Goal: Find specific page/section: Find specific page/section

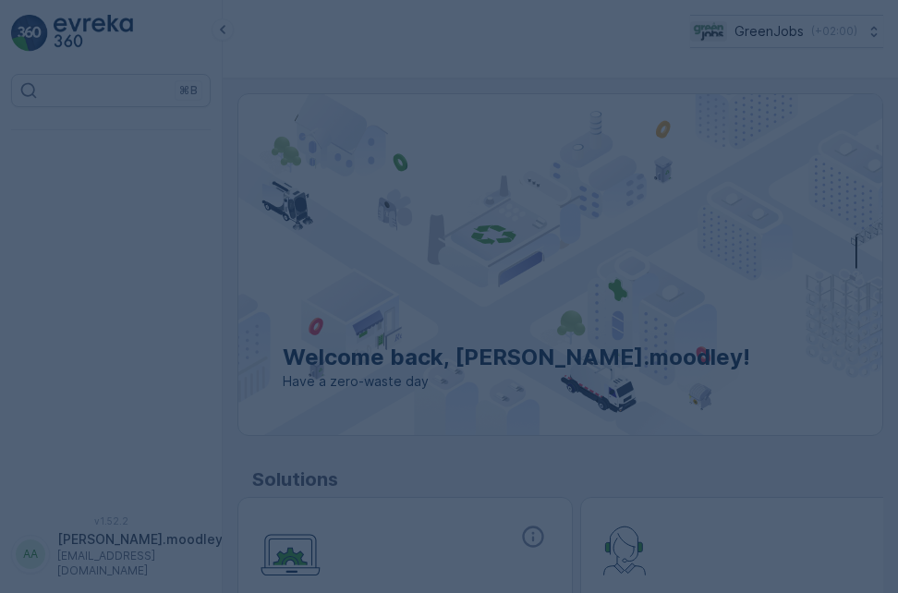
click at [771, 263] on div at bounding box center [449, 296] width 898 height 593
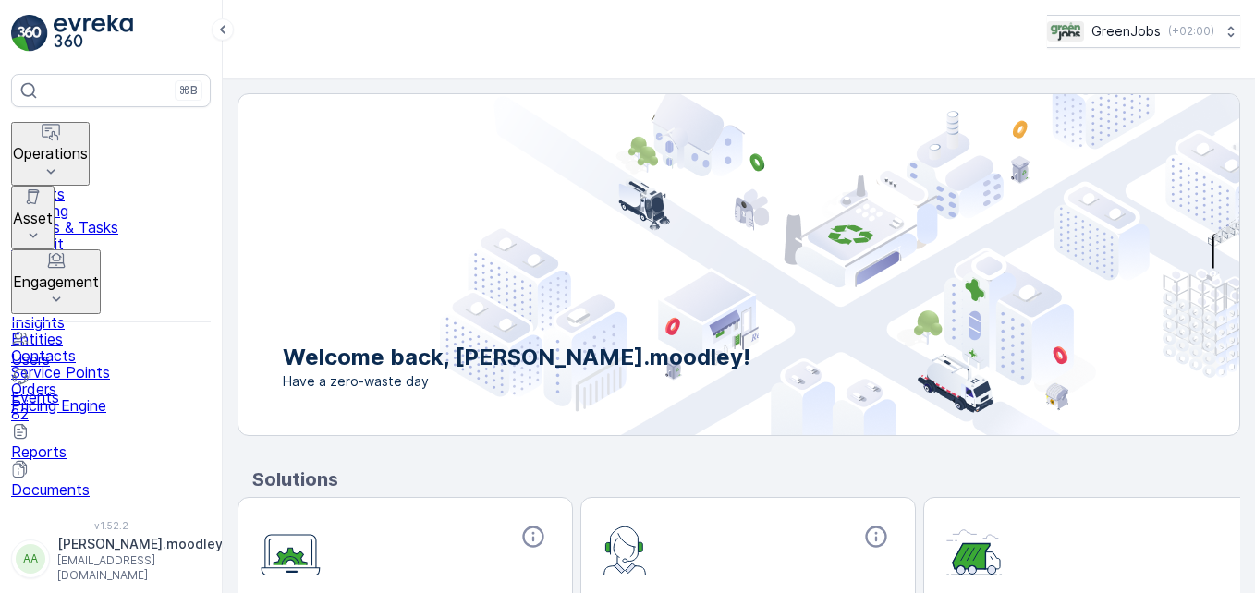
click at [60, 163] on icon at bounding box center [51, 172] width 18 height 18
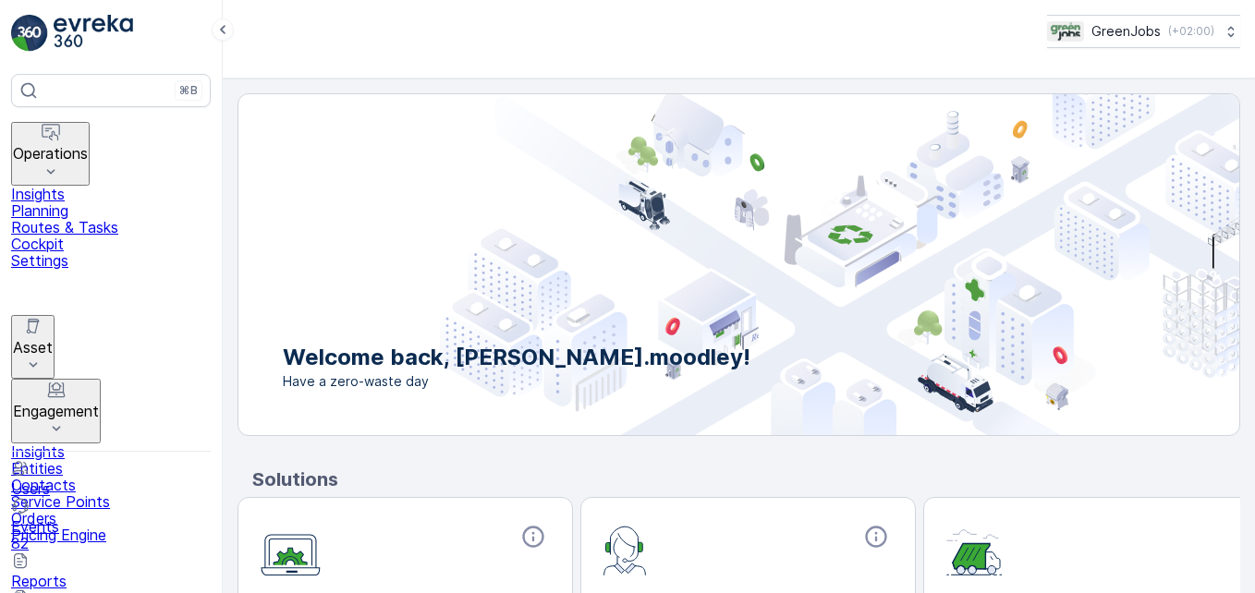
click at [129, 219] on p "Routes & Tasks" at bounding box center [111, 227] width 200 height 17
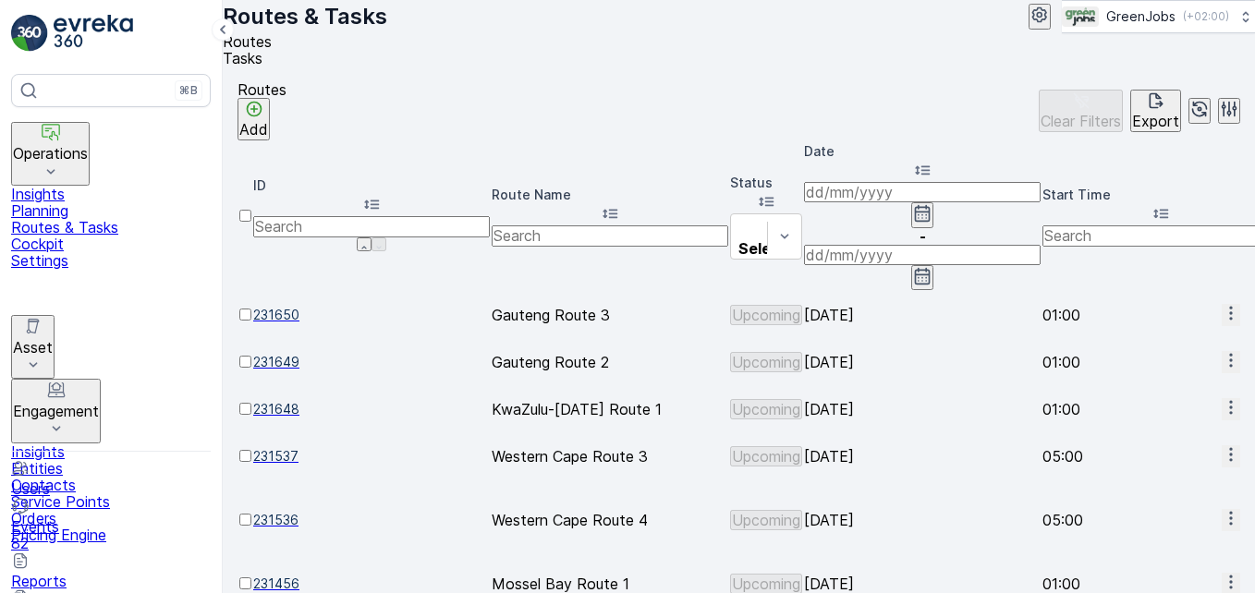
click at [878, 188] on input at bounding box center [922, 192] width 237 height 20
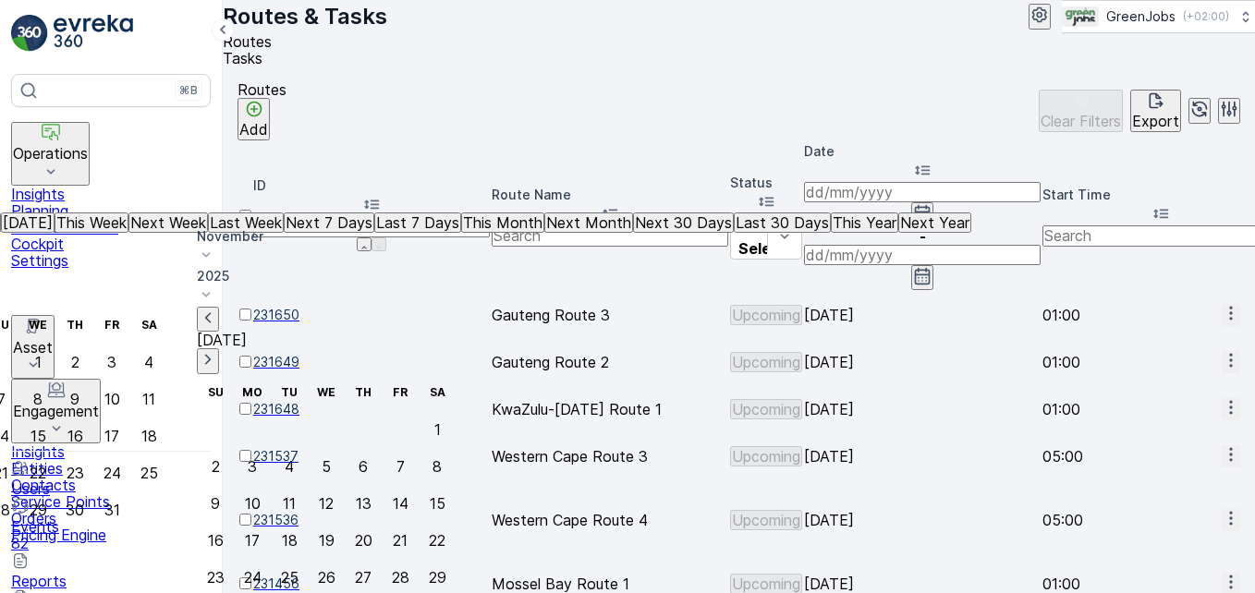
type input "13.10.2025"
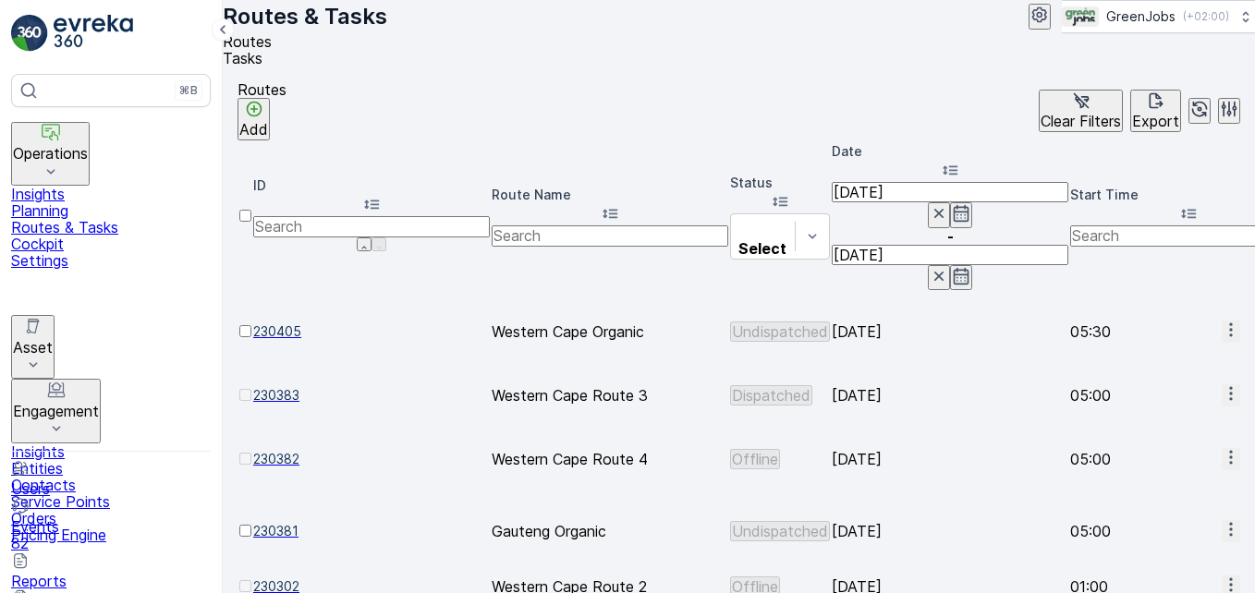
click at [897, 384] on icon "button" at bounding box center [1230, 393] width 18 height 18
click at [897, 311] on span "See More Details" at bounding box center [1189, 309] width 118 height 17
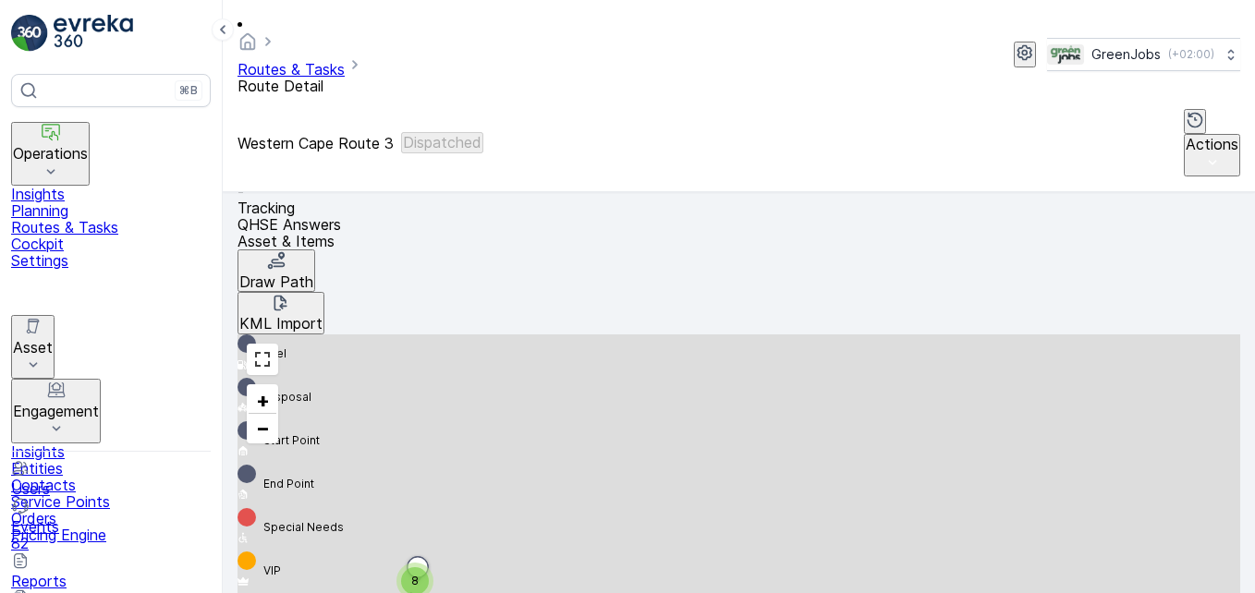
scroll to position [462, 0]
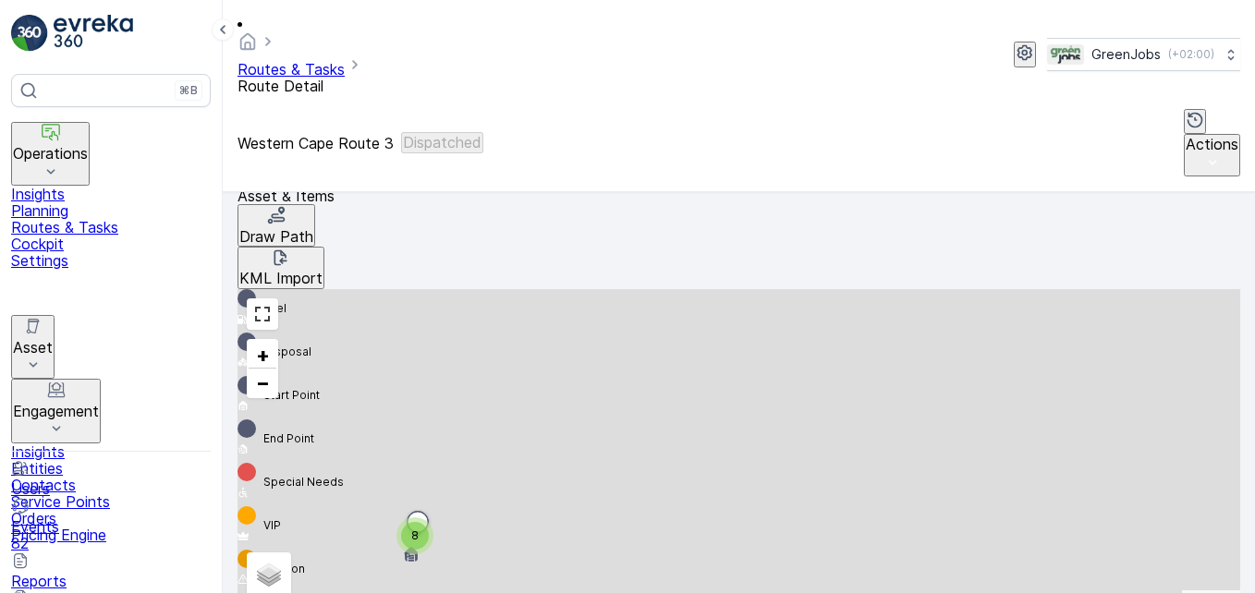
click at [897, 259] on span "See More Details" at bounding box center [1210, 256] width 118 height 17
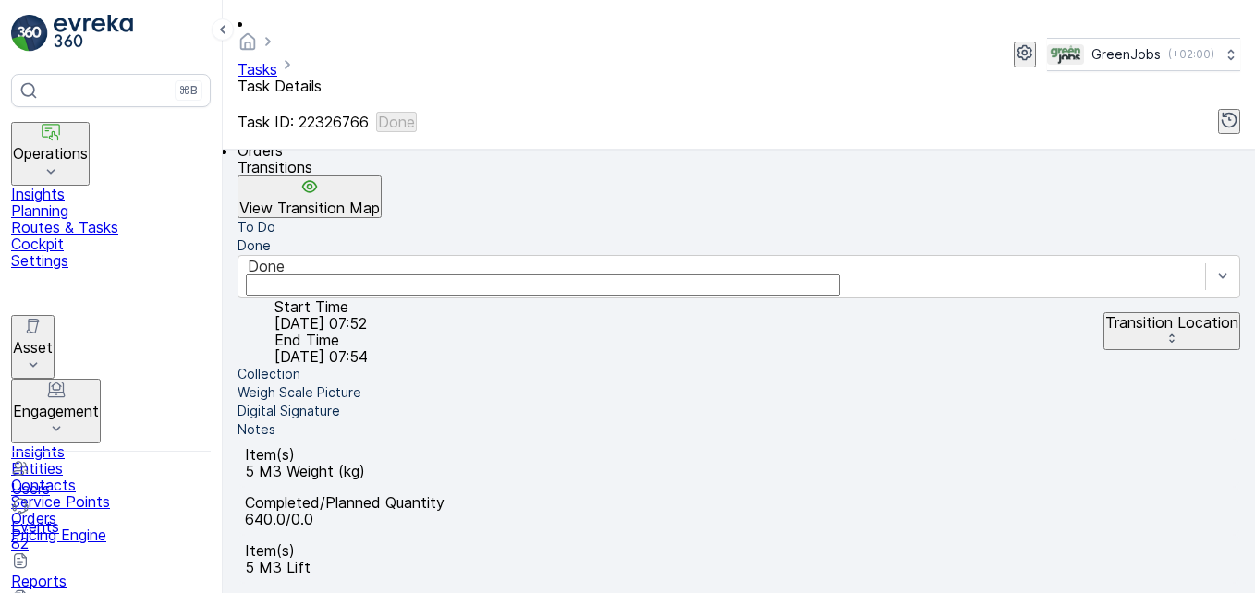
scroll to position [462, 0]
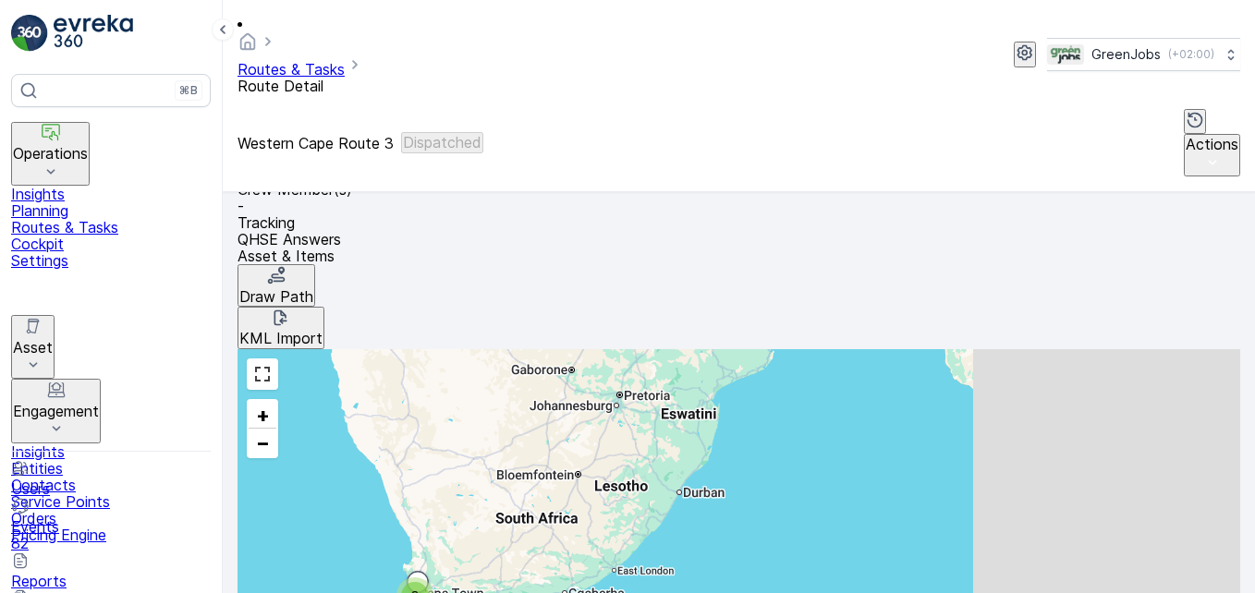
scroll to position [462, 0]
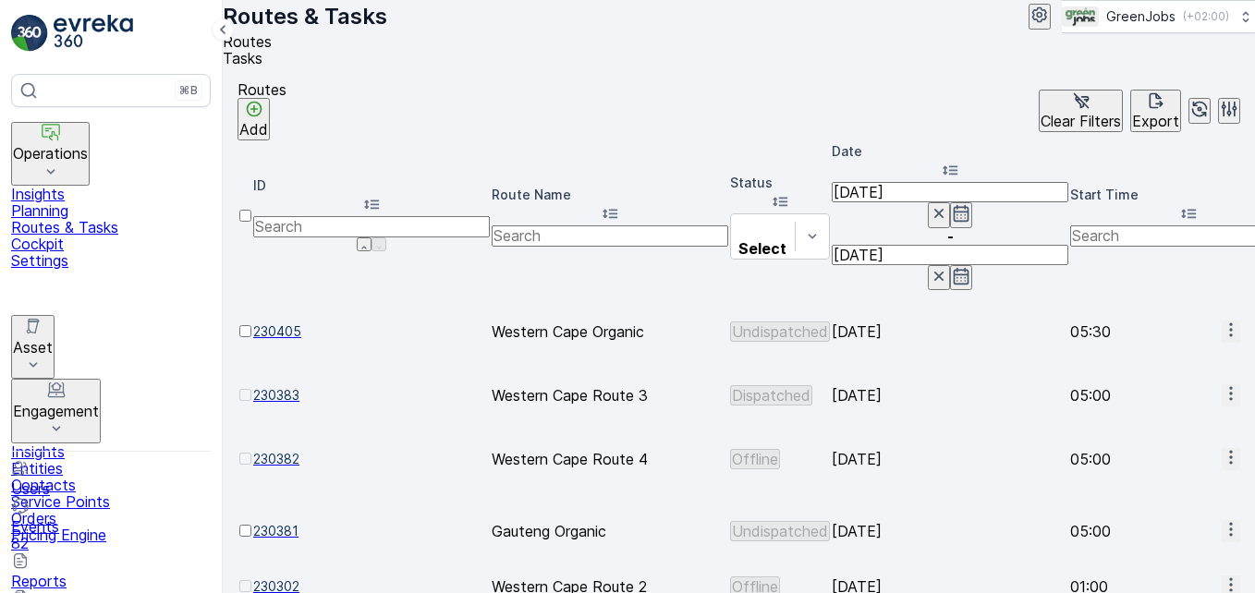
click at [897, 448] on icon "button" at bounding box center [1230, 457] width 18 height 18
click at [897, 348] on span "See More Details" at bounding box center [1189, 354] width 118 height 17
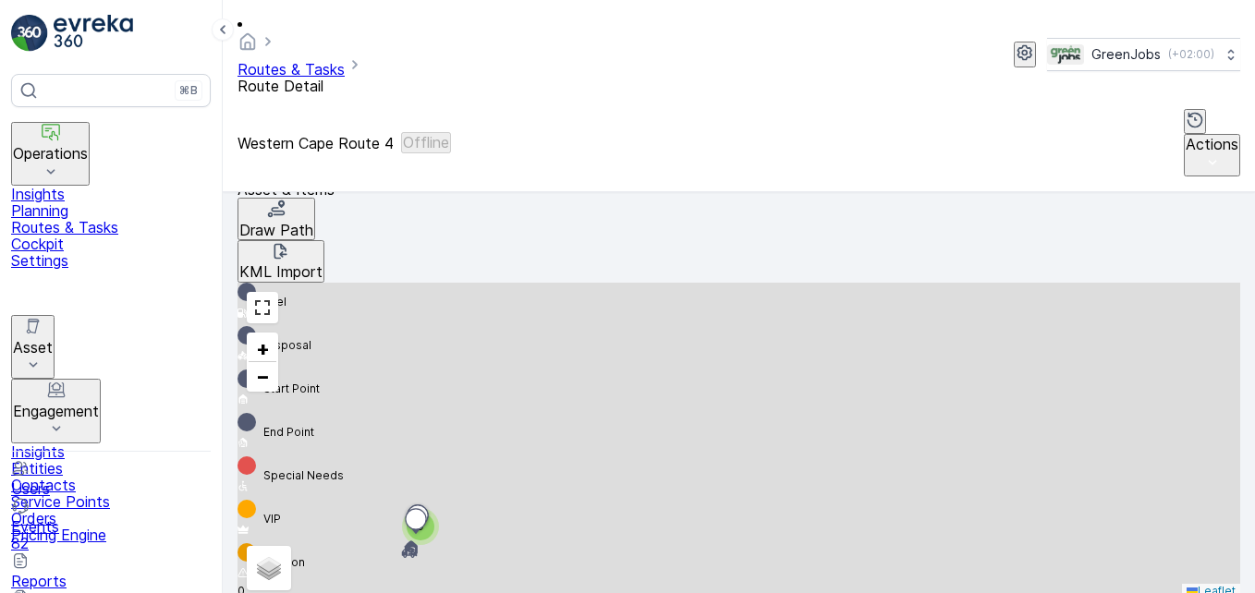
scroll to position [561, 0]
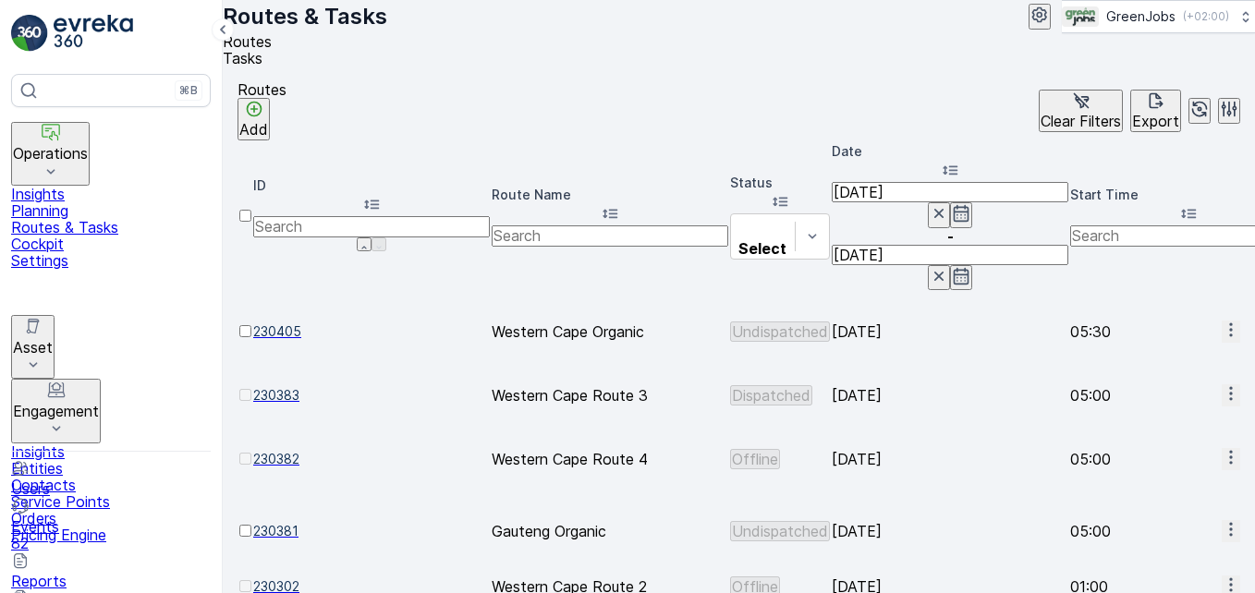
click at [897, 576] on icon "button" at bounding box center [1230, 585] width 18 height 18
click at [897, 443] on span "See More Details" at bounding box center [1189, 442] width 118 height 17
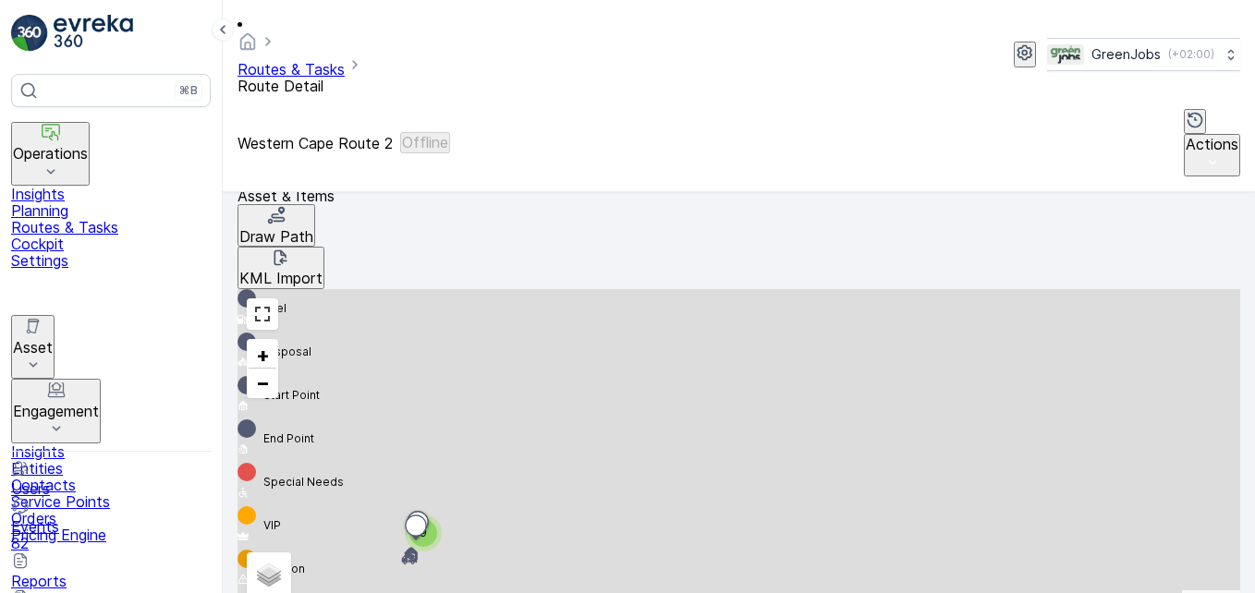
scroll to position [554, 0]
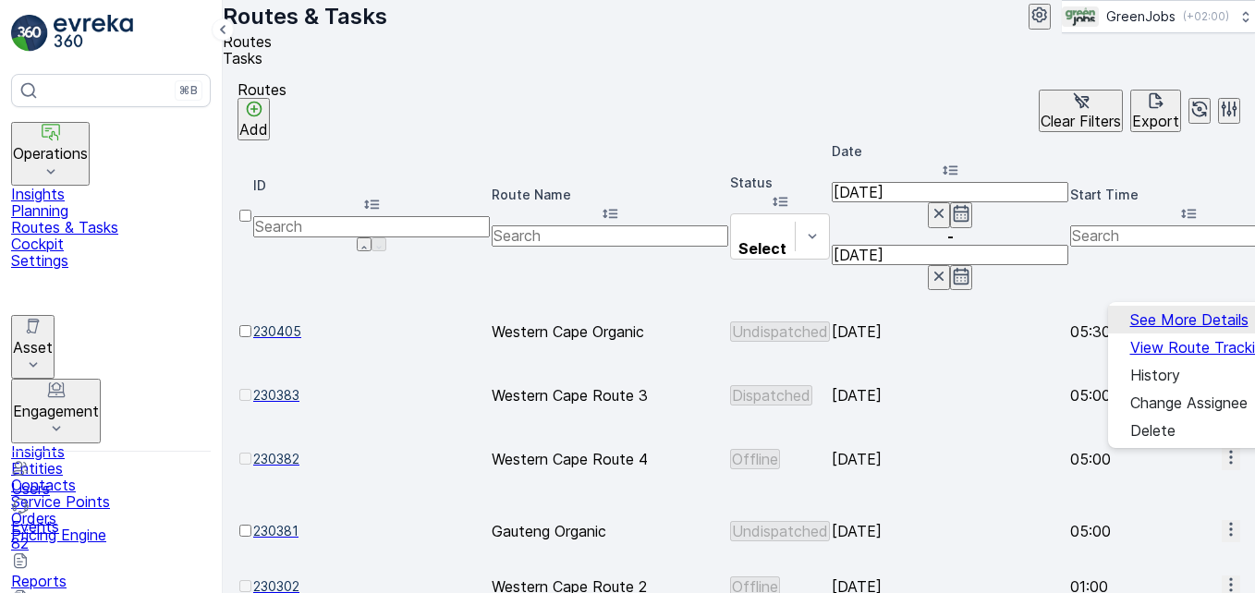
click at [897, 321] on span "See More Details" at bounding box center [1189, 319] width 118 height 17
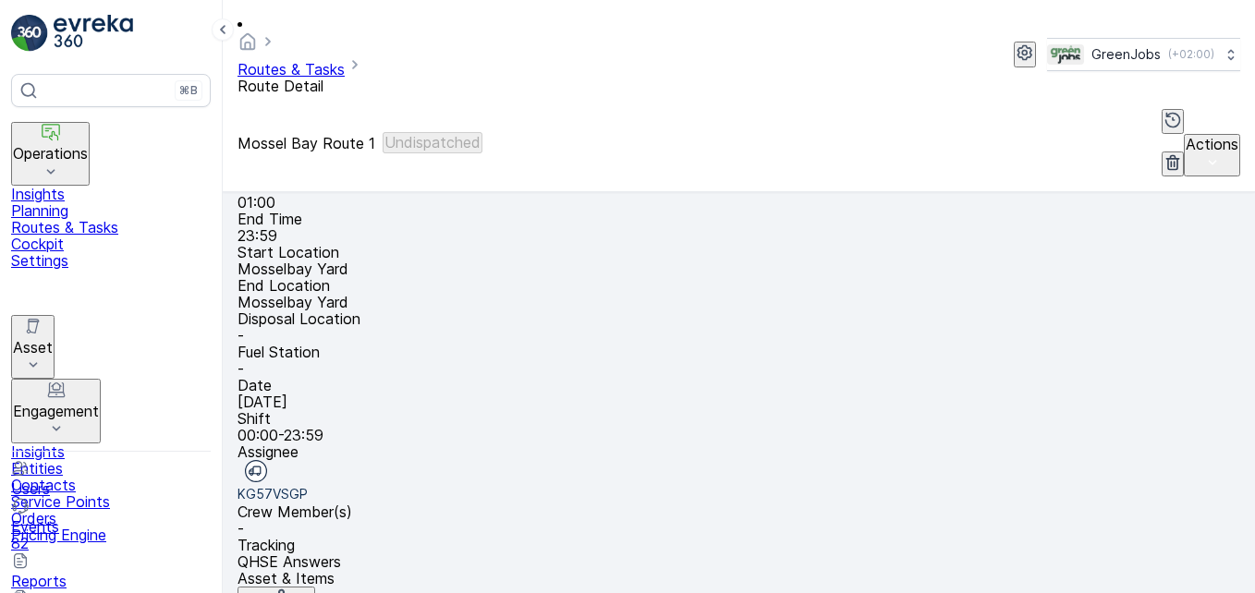
scroll to position [360, 0]
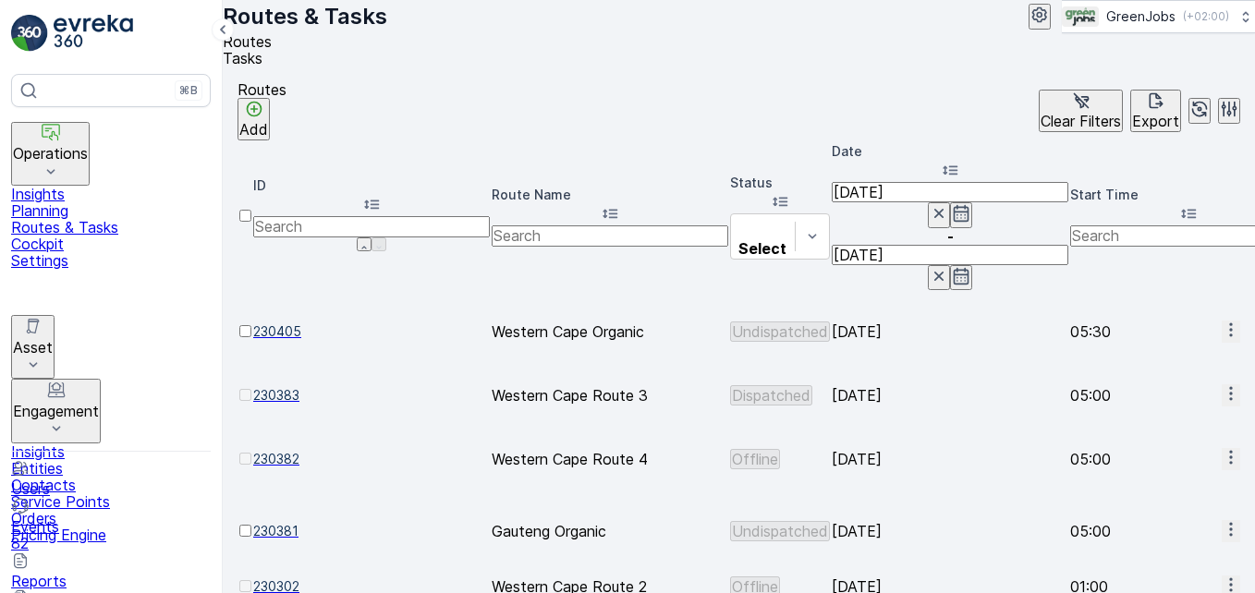
click at [897, 467] on span "See More Details" at bounding box center [1189, 468] width 118 height 17
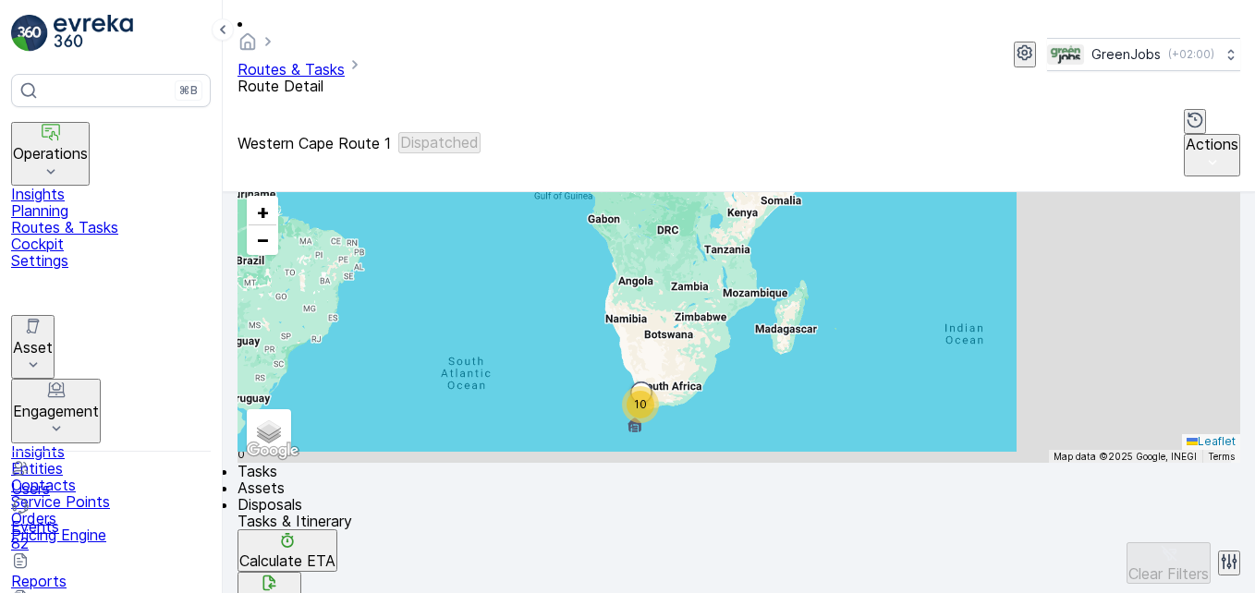
scroll to position [513, 0]
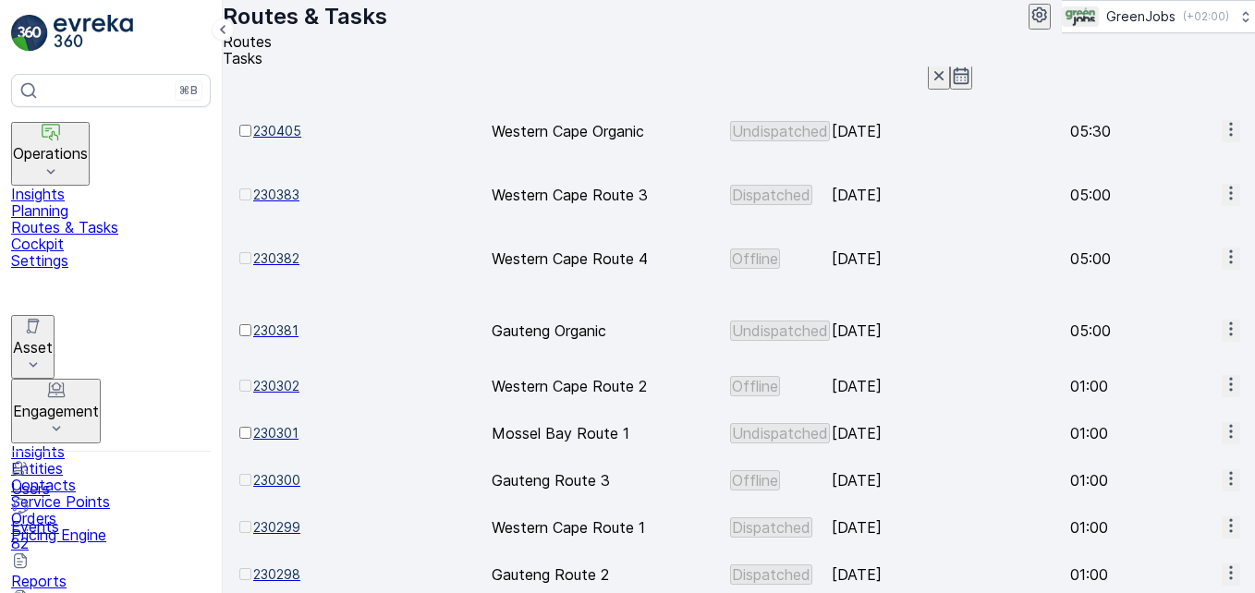
scroll to position [232, 0]
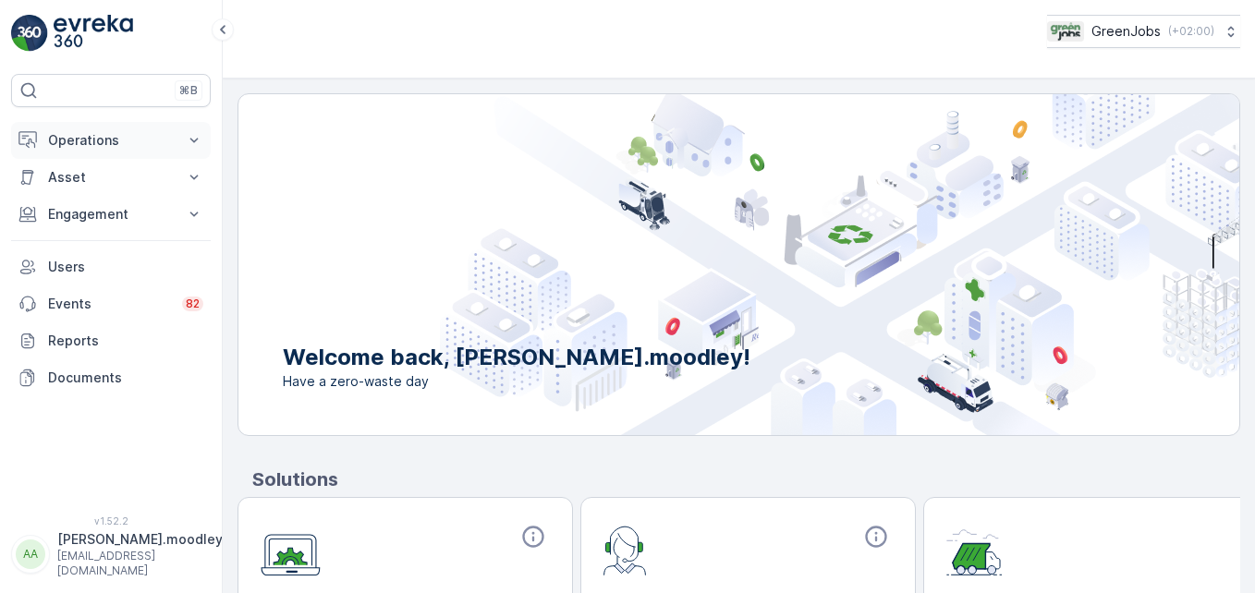
click at [199, 135] on icon at bounding box center [194, 140] width 18 height 18
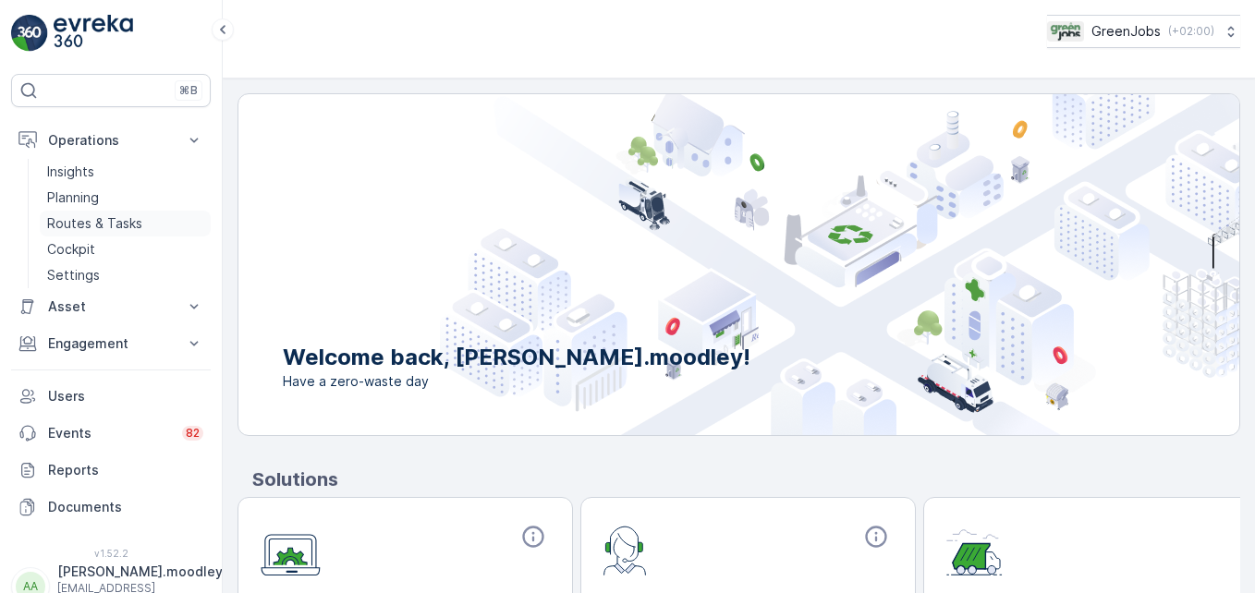
click at [121, 217] on p "Routes & Tasks" at bounding box center [94, 223] width 95 height 18
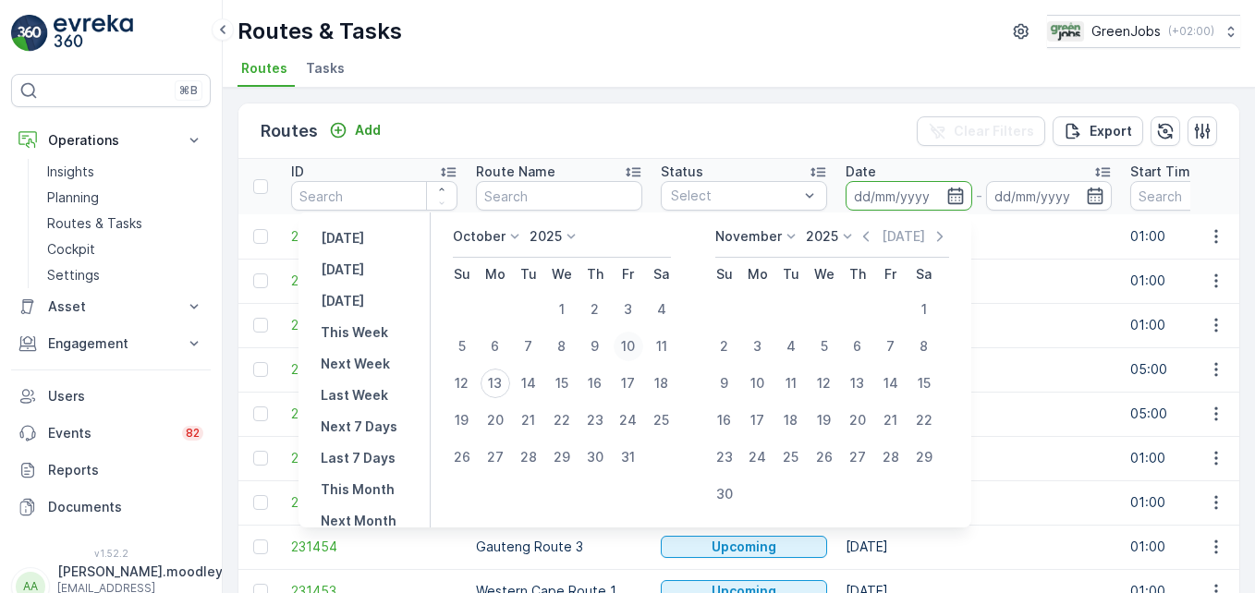
click at [639, 344] on div "10" at bounding box center [628, 347] width 30 height 30
type input "10.10.2025"
click at [639, 344] on div "10" at bounding box center [628, 347] width 30 height 30
type input "10.10.2025"
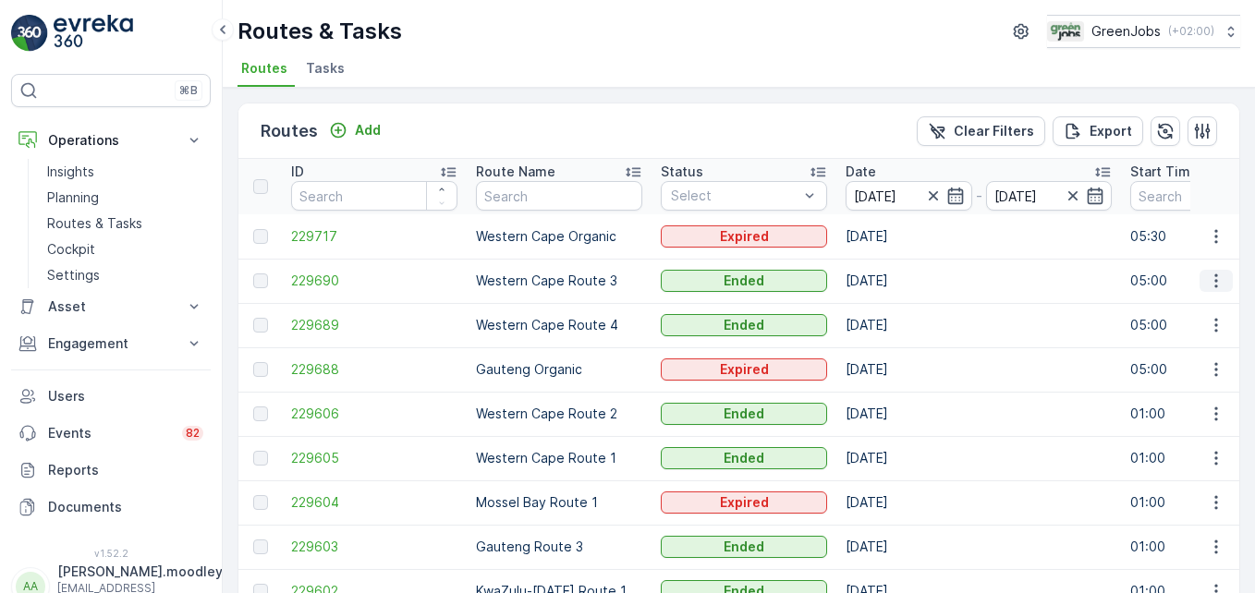
click at [897, 283] on icon "button" at bounding box center [1216, 281] width 18 height 18
click at [897, 304] on span "See More Details" at bounding box center [1172, 308] width 107 height 18
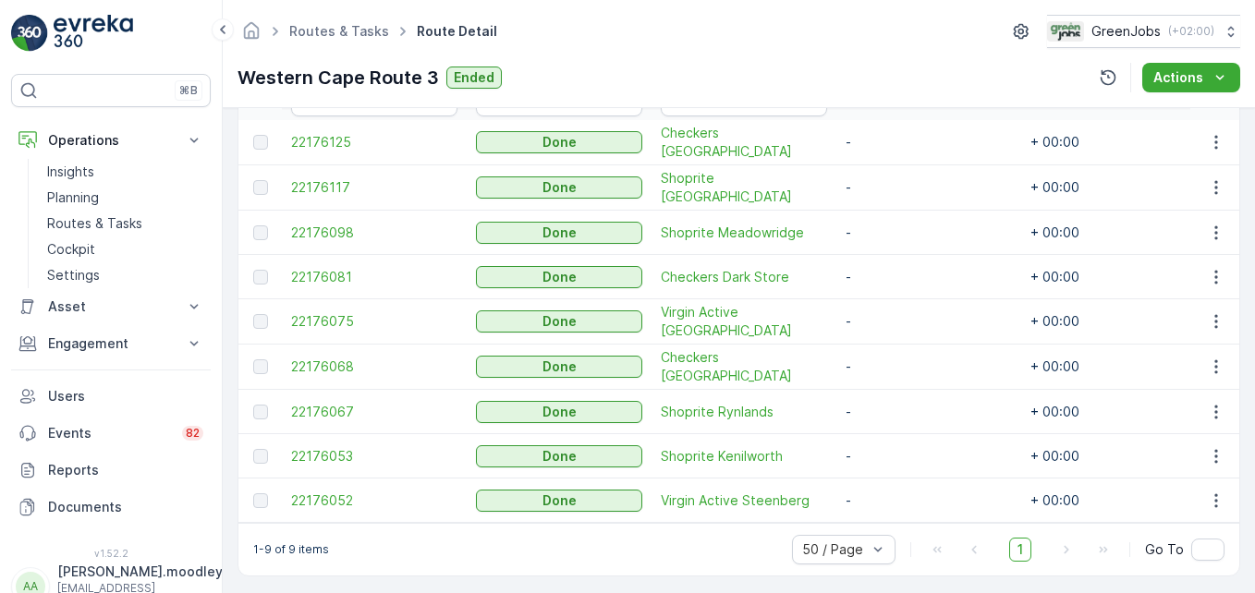
scroll to position [561, 0]
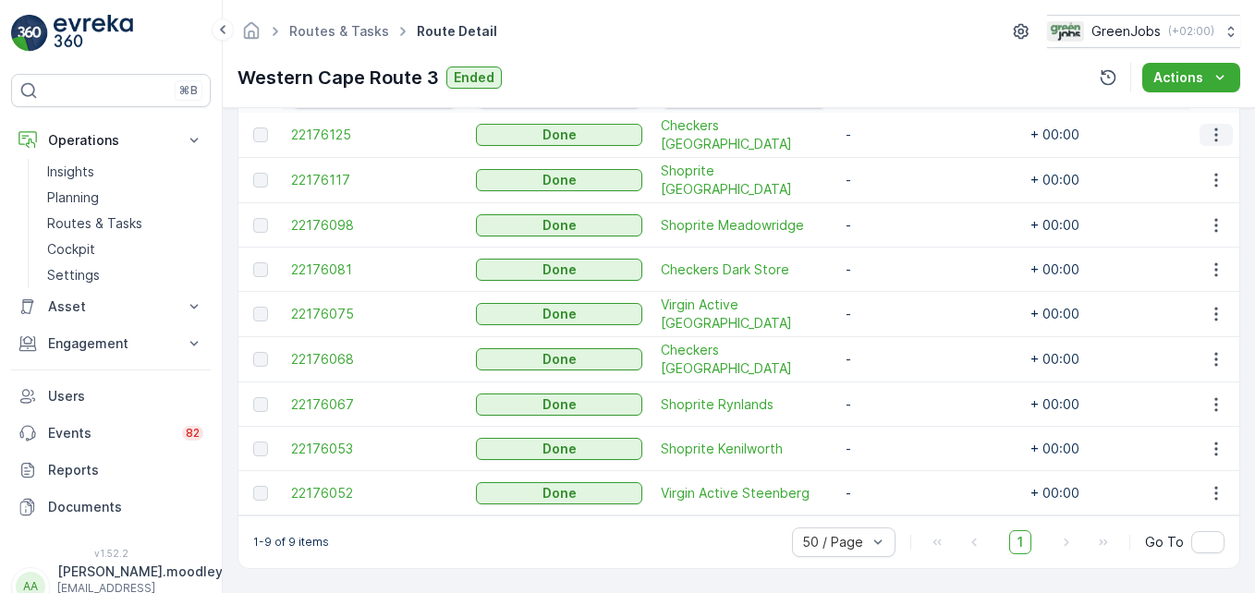
click at [897, 130] on icon "button" at bounding box center [1216, 135] width 18 height 18
click at [897, 146] on div "See More Details" at bounding box center [1194, 156] width 122 height 26
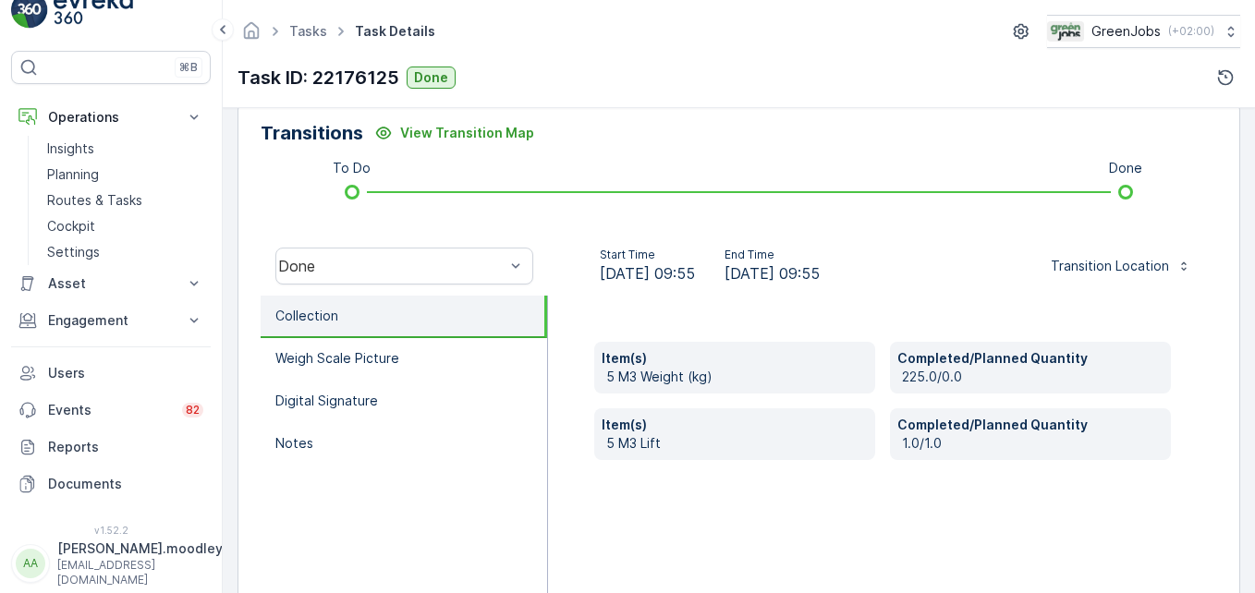
scroll to position [462, 0]
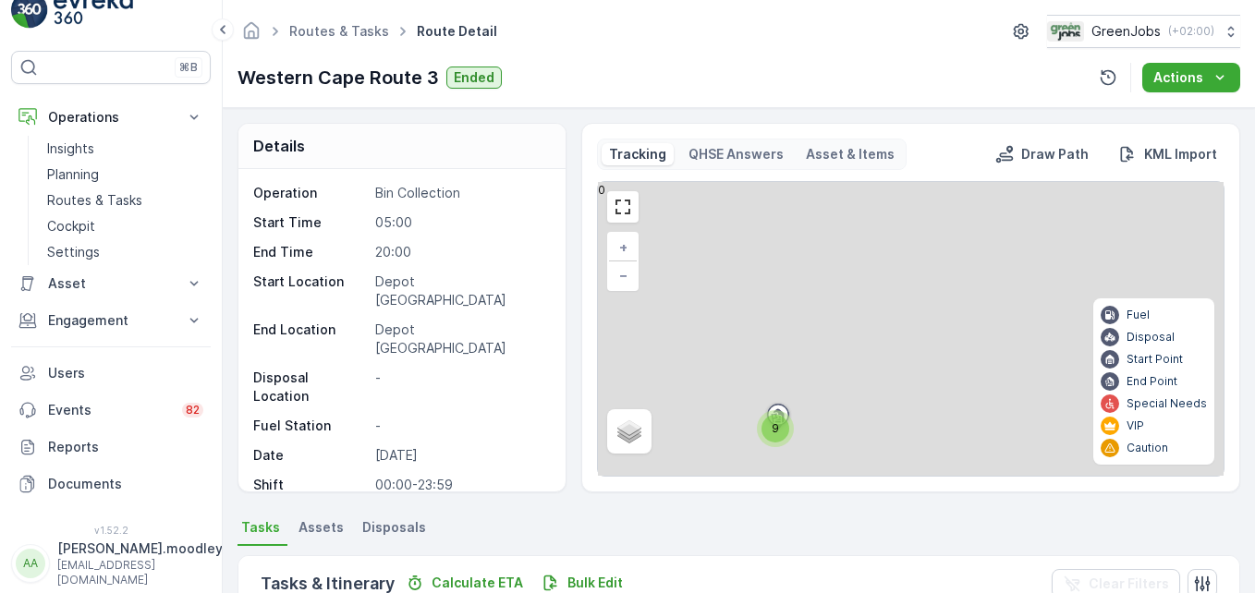
scroll to position [462, 0]
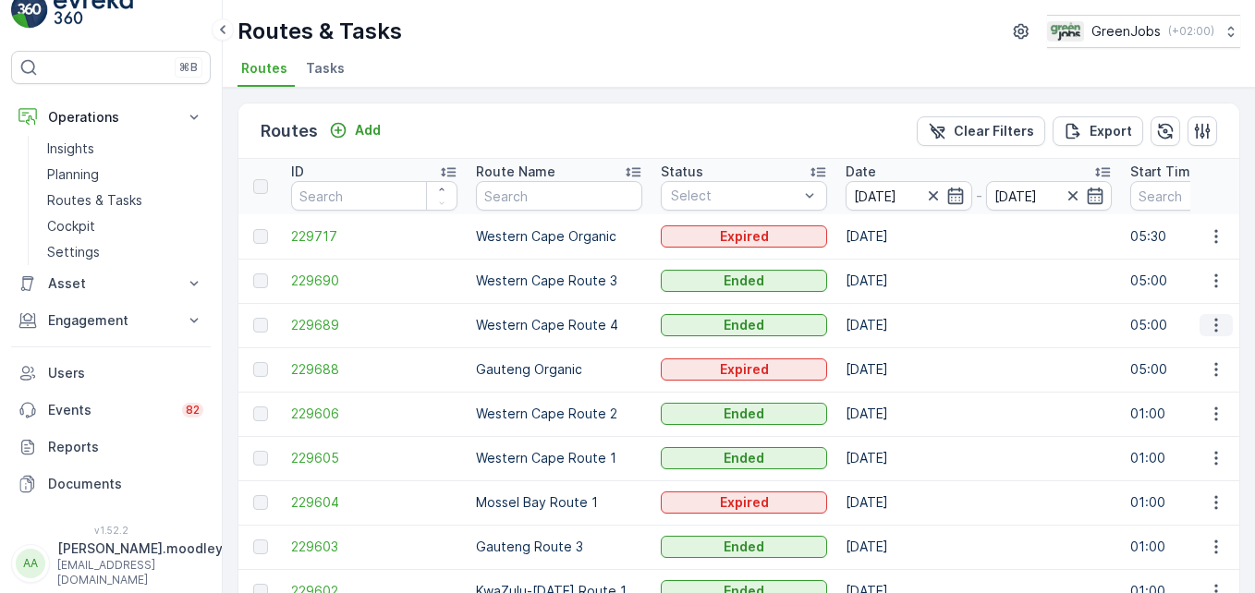
click at [897, 328] on icon "button" at bounding box center [1216, 325] width 18 height 18
click at [897, 351] on span "See More Details" at bounding box center [1172, 353] width 107 height 18
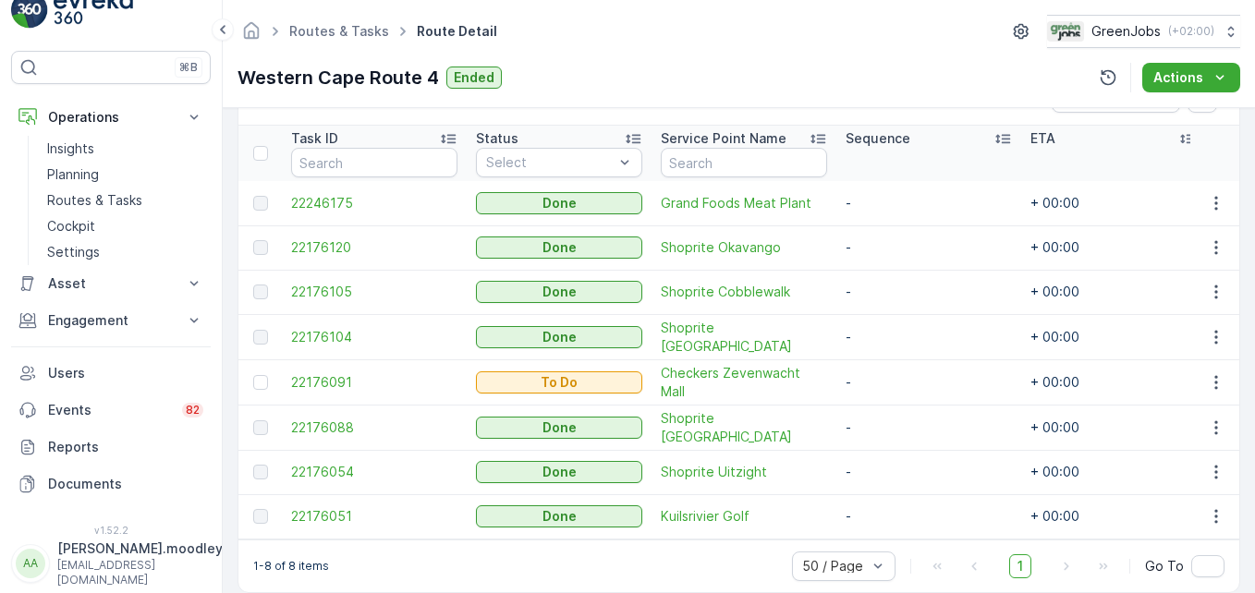
scroll to position [516, 0]
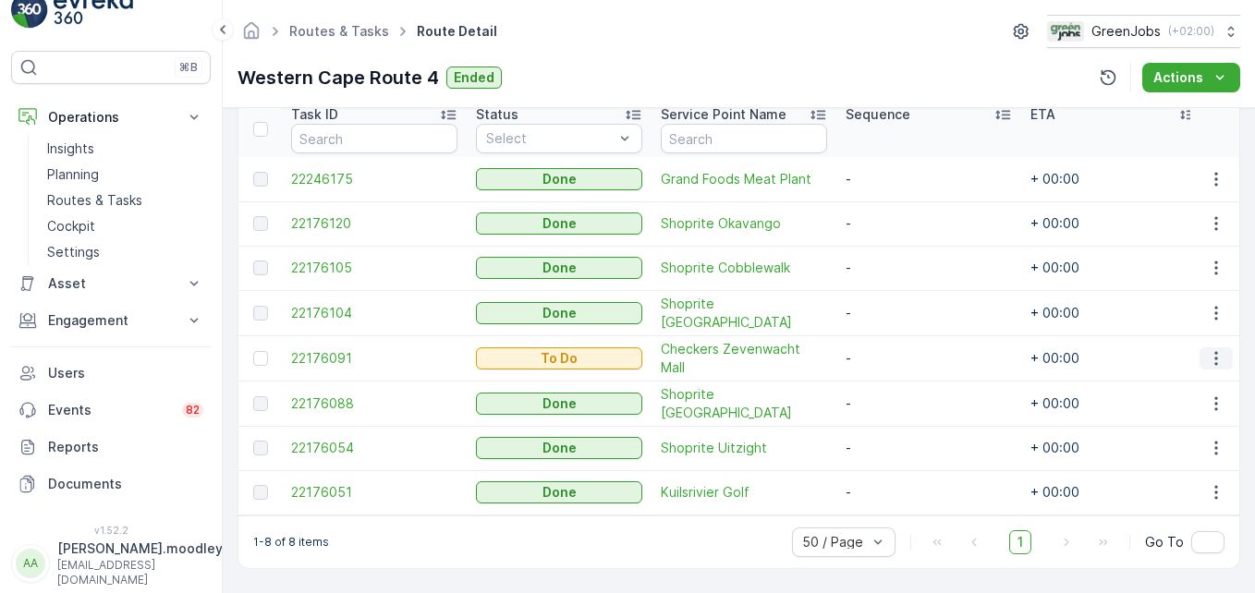
click at [897, 352] on icon "button" at bounding box center [1216, 358] width 18 height 18
click at [897, 376] on span "See More Details" at bounding box center [1176, 378] width 107 height 18
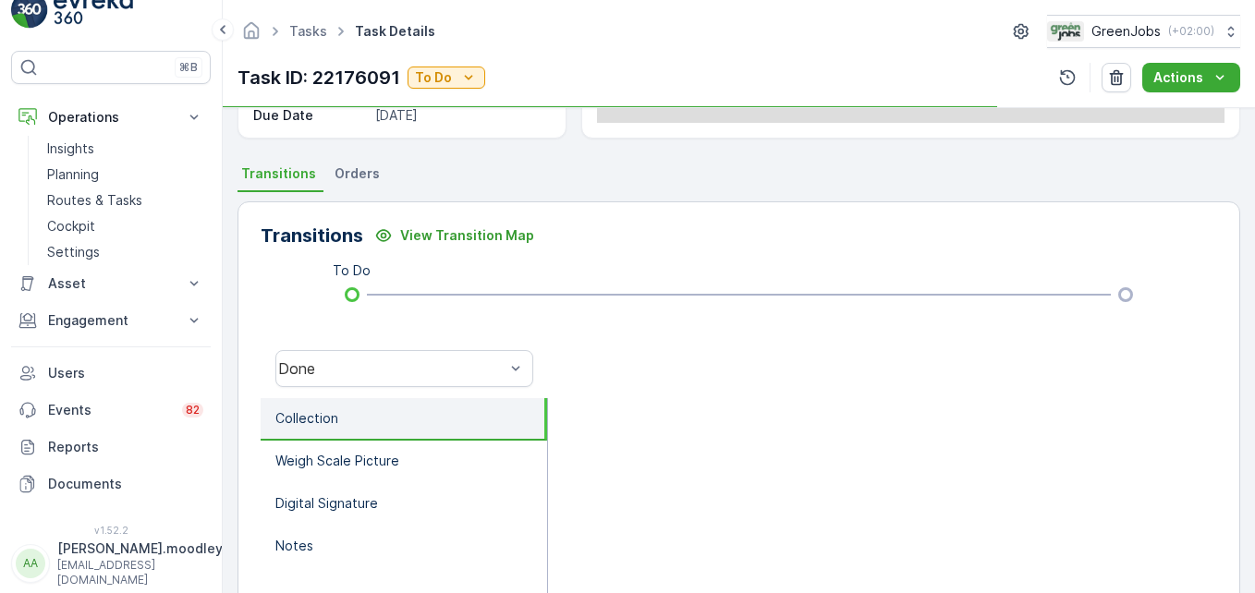
scroll to position [370, 0]
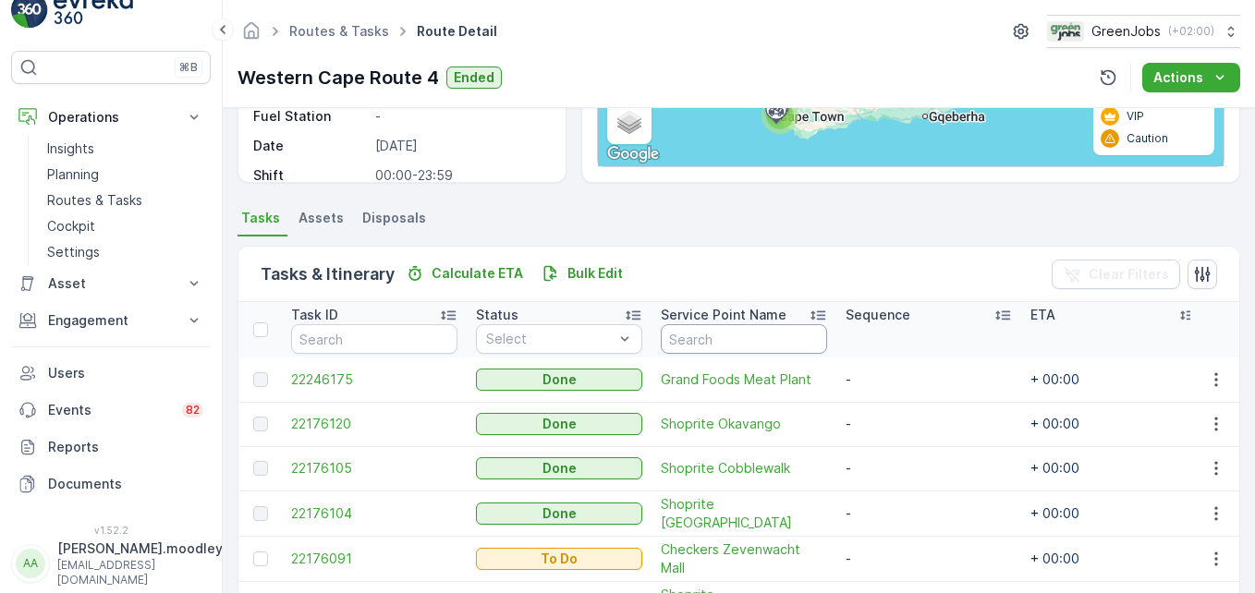
scroll to position [370, 0]
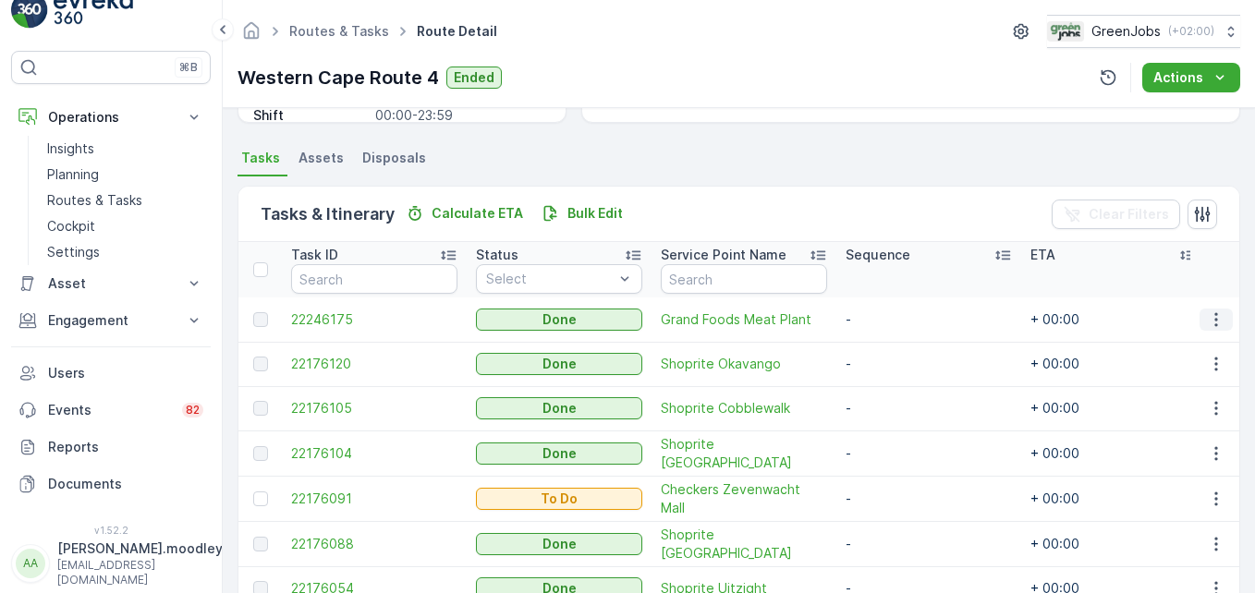
click at [897, 322] on icon "button" at bounding box center [1216, 319] width 18 height 18
click at [897, 347] on span "See More Details" at bounding box center [1193, 347] width 107 height 18
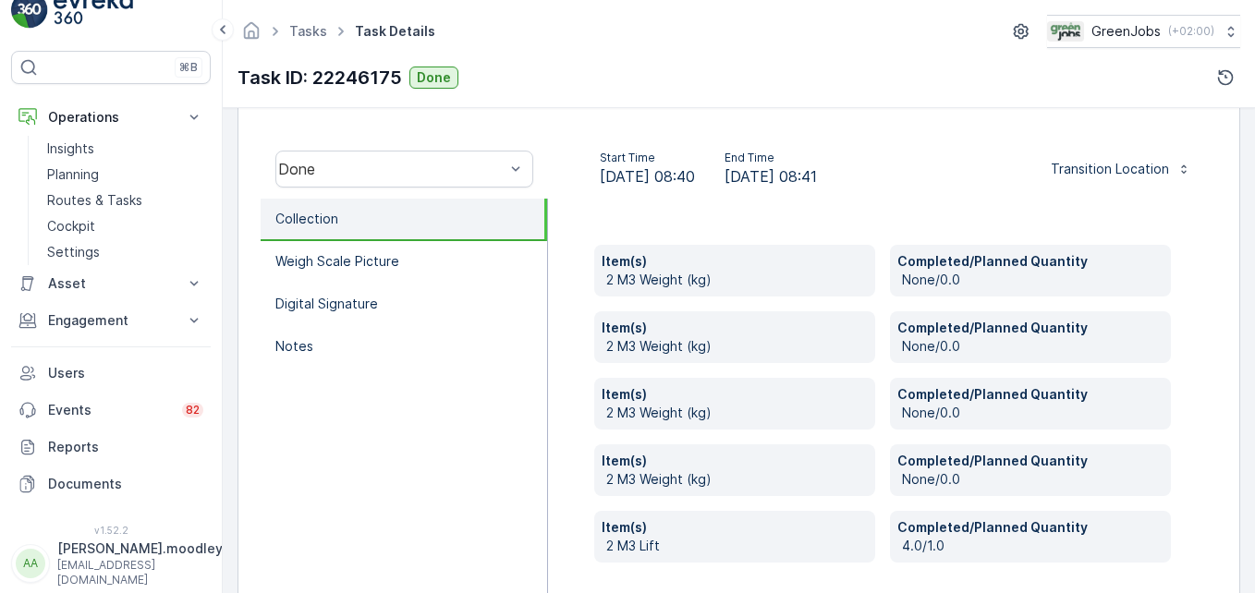
scroll to position [627, 0]
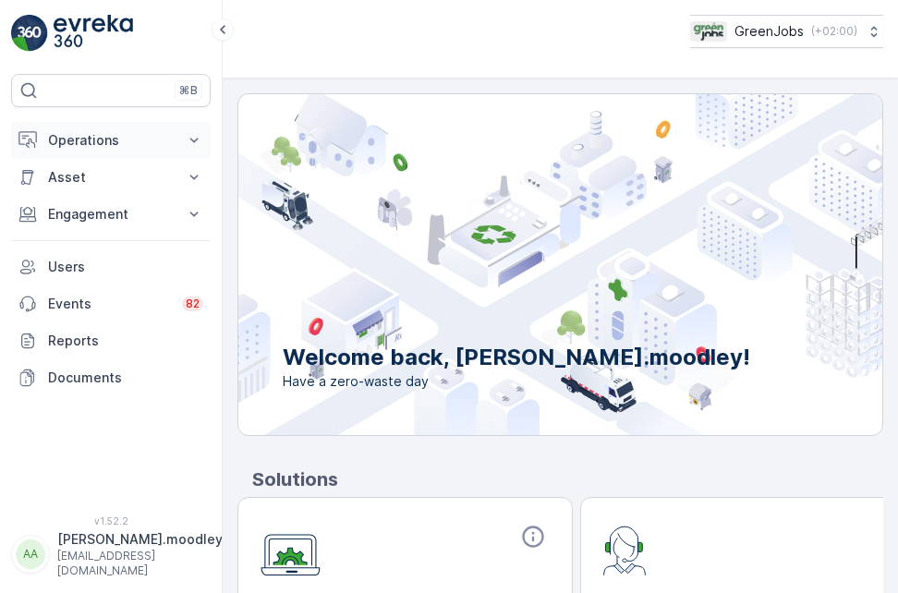
click at [195, 140] on icon at bounding box center [194, 140] width 8 height 5
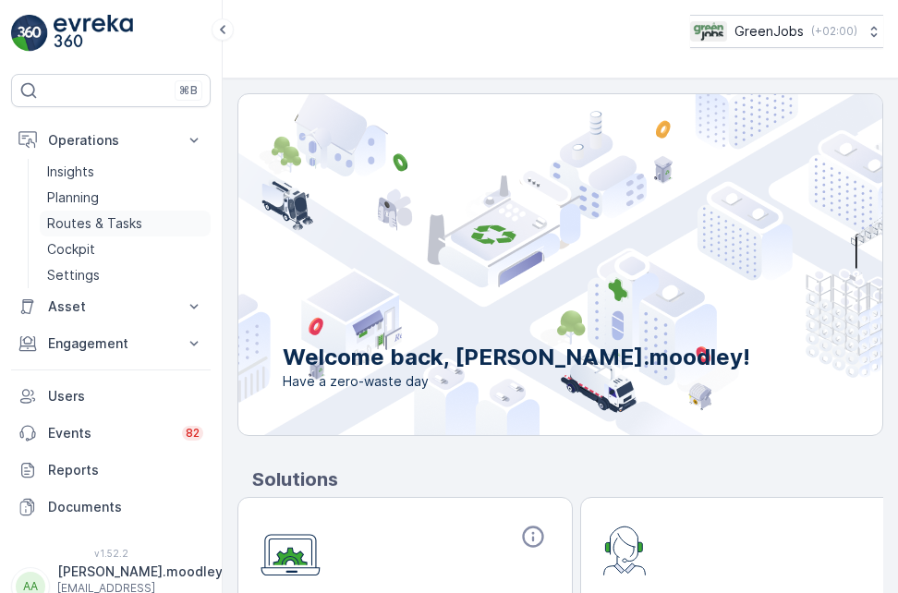
click at [140, 222] on link "Routes & Tasks" at bounding box center [125, 224] width 171 height 26
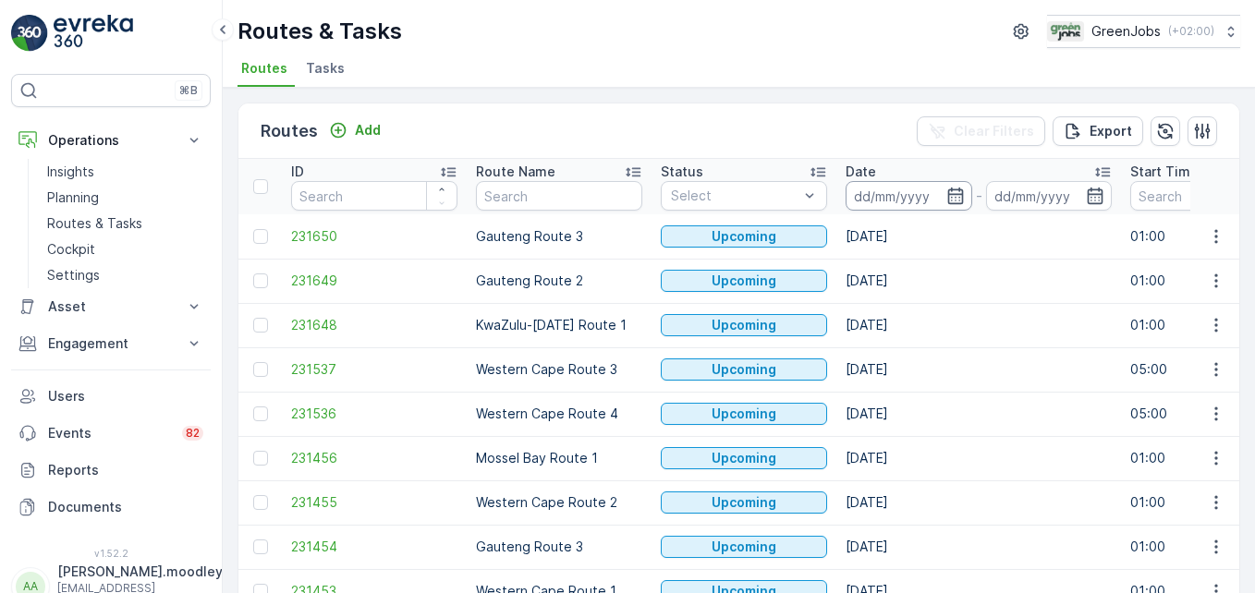
click at [866, 195] on input at bounding box center [908, 196] width 127 height 30
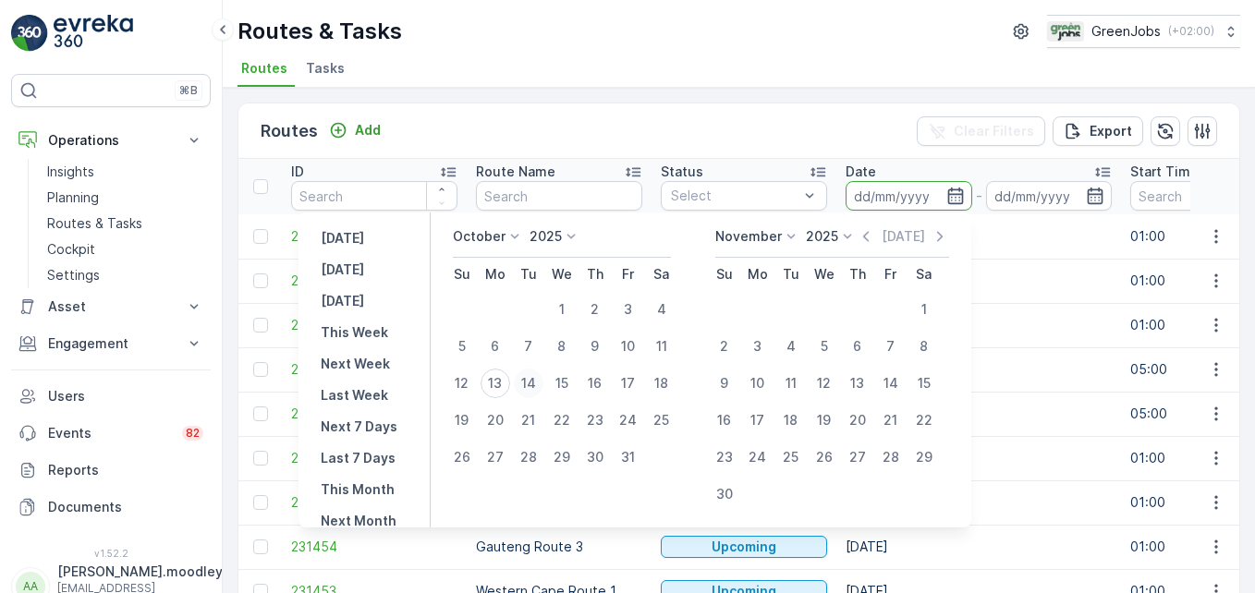
click at [543, 382] on div "14" at bounding box center [529, 384] width 30 height 30
type input "[DATE]"
click at [543, 382] on div "14" at bounding box center [529, 384] width 30 height 30
type input "[DATE]"
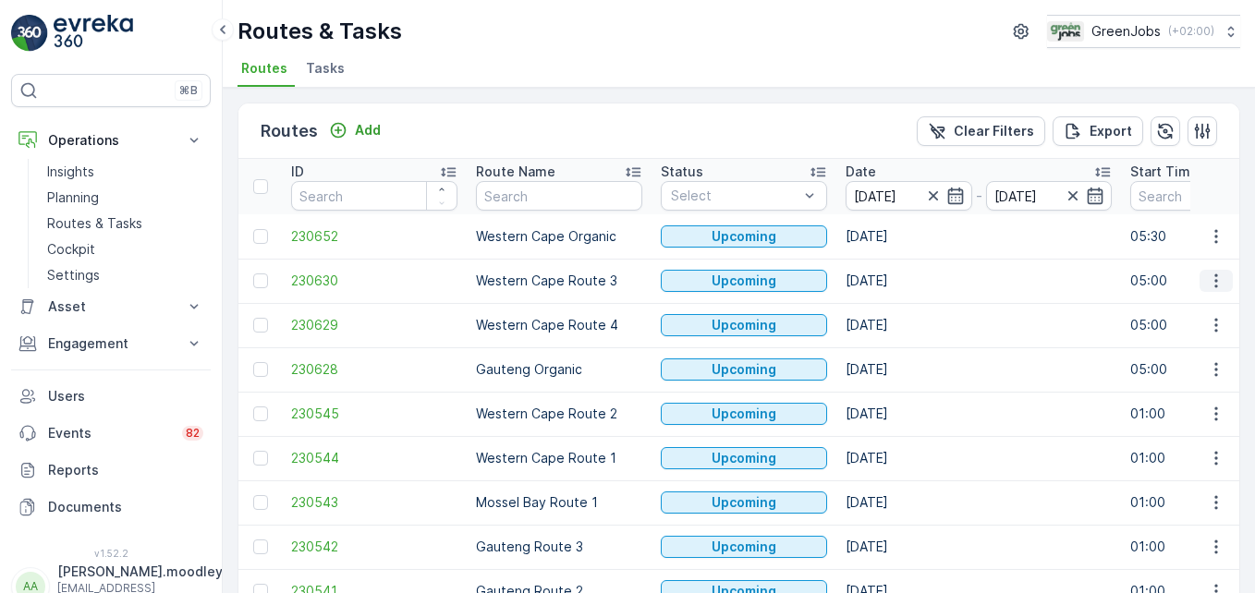
click at [897, 282] on icon "button" at bounding box center [1215, 281] width 3 height 14
click at [897, 309] on span "See More Details" at bounding box center [1172, 308] width 107 height 18
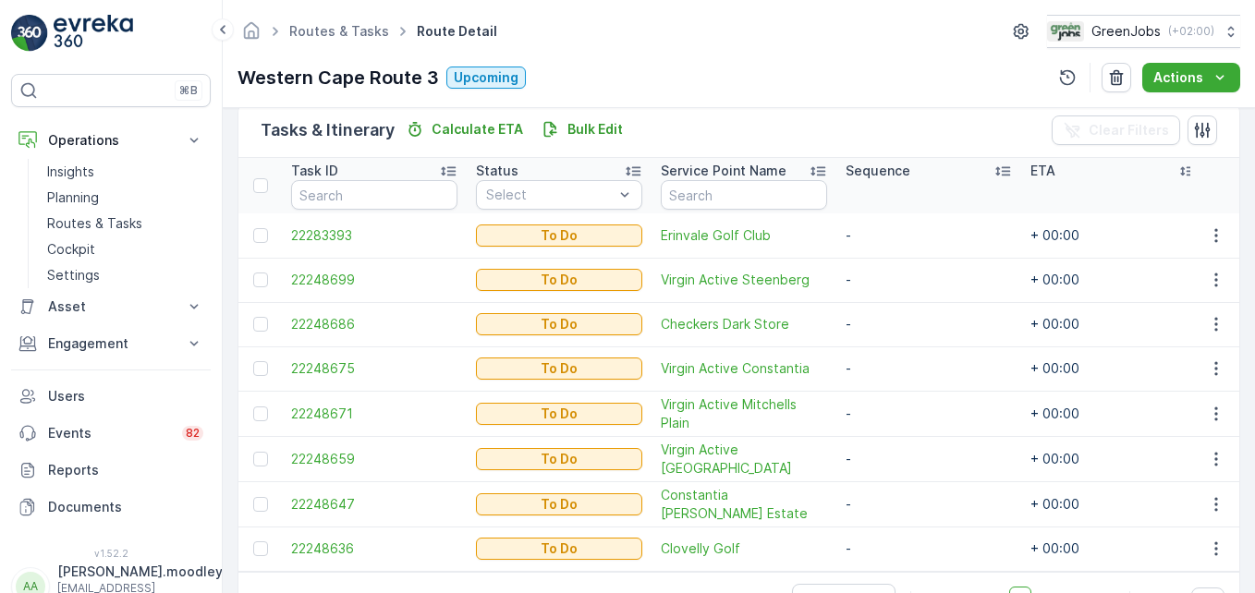
scroll to position [462, 0]
